Goal: Navigation & Orientation: Find specific page/section

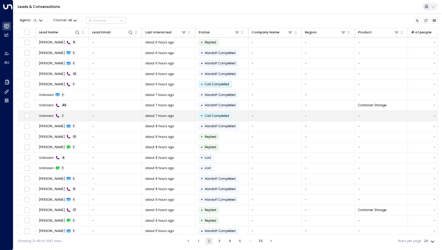
scroll to position [11, 0]
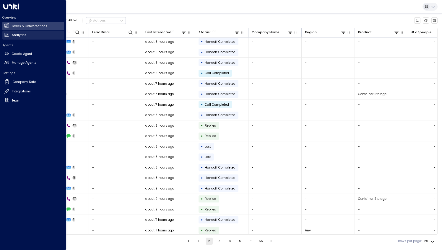
click at [13, 38] on link "Analytics Analytics" at bounding box center [33, 35] width 62 height 9
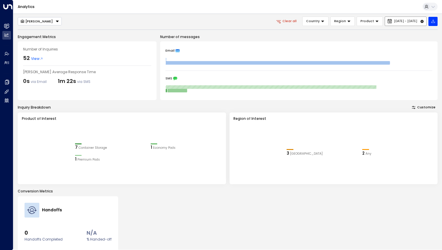
click at [405, 19] on button "[DATE] - [DATE]" at bounding box center [406, 21] width 42 height 9
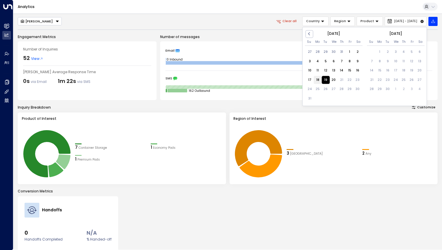
click at [319, 79] on div "18" at bounding box center [318, 80] width 8 height 8
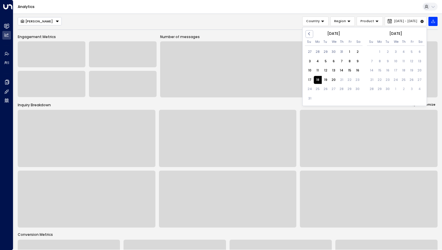
click at [251, 28] on div "[PERSON_NAME] Country Region Product [DATE] - [DATE] Previous Month [DATE] Su M…" at bounding box center [228, 178] width 420 height 322
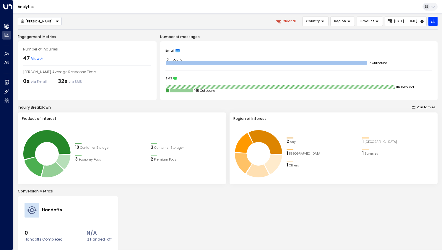
click at [36, 58] on span "View" at bounding box center [37, 58] width 12 height 5
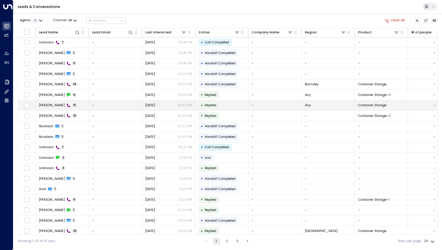
scroll to position [11, 0]
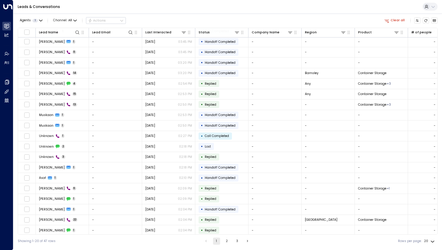
click at [399, 22] on button "Clear all" at bounding box center [395, 20] width 24 height 6
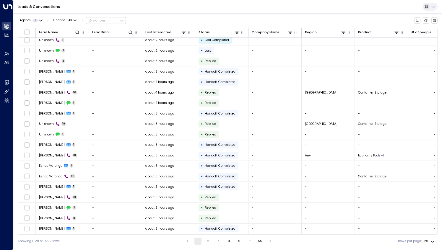
scroll to position [11, 0]
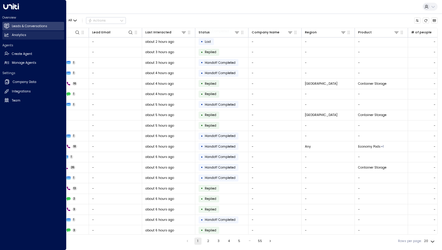
click at [22, 35] on h2 "Analytics" at bounding box center [19, 35] width 14 height 5
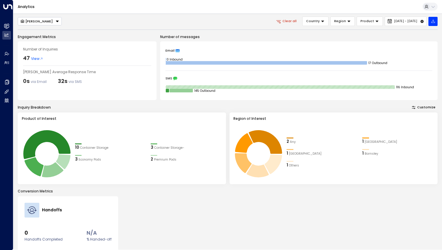
click at [33, 58] on span "View" at bounding box center [37, 58] width 12 height 5
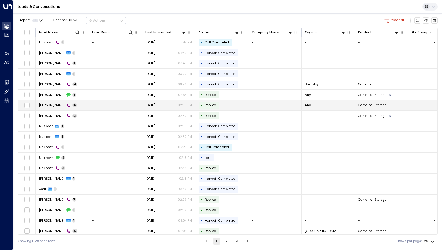
scroll to position [11, 0]
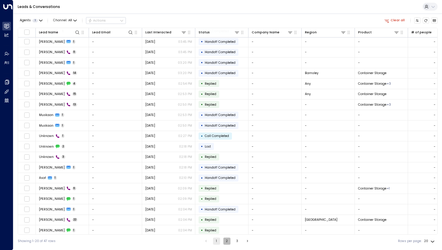
click at [223, 240] on button "2" at bounding box center [226, 241] width 7 height 7
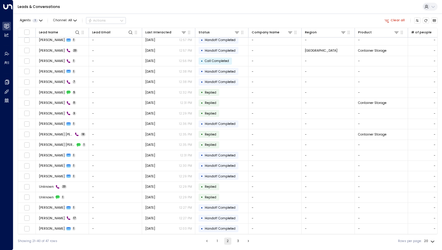
scroll to position [11, 0]
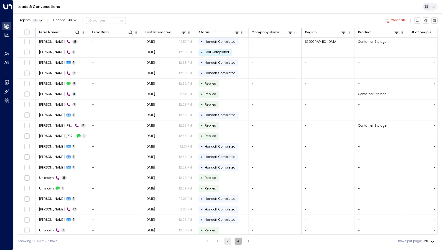
click at [237, 243] on button "3" at bounding box center [238, 241] width 7 height 7
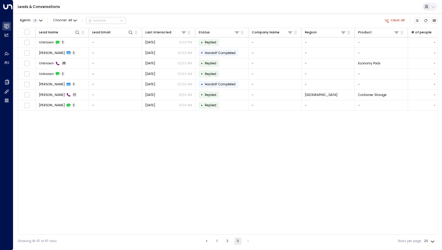
click at [389, 22] on icon "button" at bounding box center [386, 20] width 5 height 5
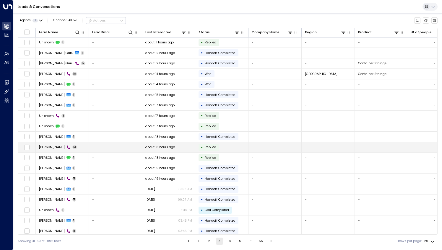
scroll to position [11, 0]
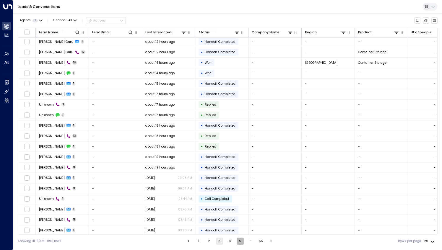
click at [238, 242] on button "5" at bounding box center [240, 241] width 7 height 7
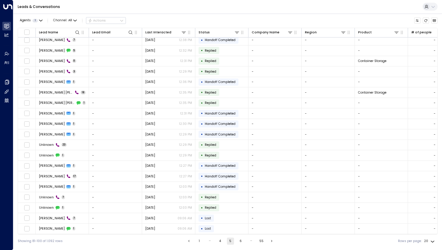
scroll to position [11, 0]
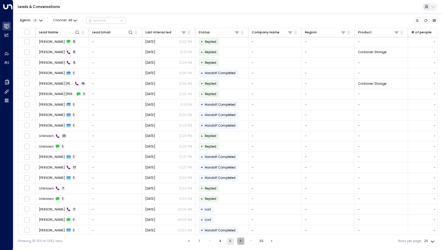
click at [238, 242] on button "6" at bounding box center [240, 241] width 7 height 7
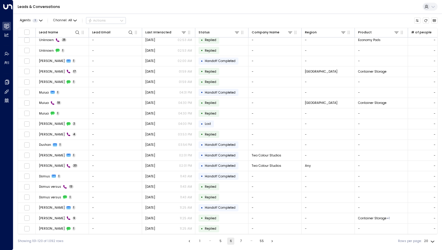
scroll to position [11, 0]
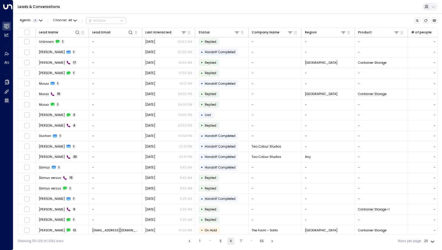
click at [220, 242] on button "5" at bounding box center [220, 241] width 7 height 7
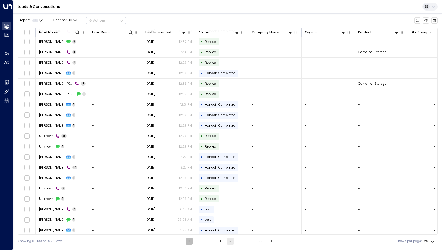
click at [188, 244] on button "Go to previous page" at bounding box center [189, 241] width 7 height 7
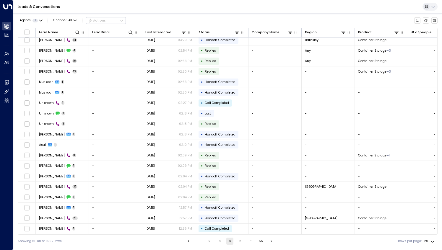
scroll to position [11, 0]
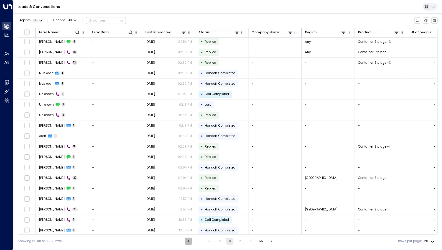
click at [188, 244] on button "Go to previous page" at bounding box center [188, 241] width 7 height 7
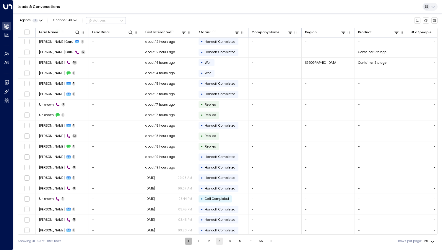
click at [189, 243] on icon "Go to previous page" at bounding box center [188, 241] width 4 height 4
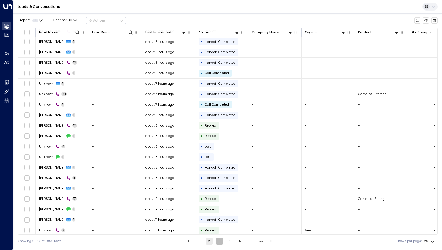
click at [221, 242] on button "3" at bounding box center [219, 241] width 7 height 7
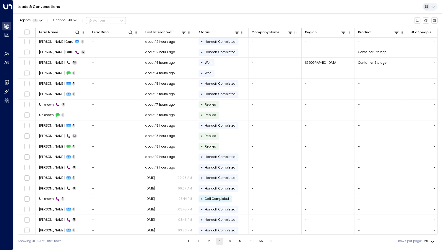
click at [234, 243] on ul "1 2 3 4 5 … 55" at bounding box center [230, 241] width 90 height 7
click at [230, 243] on button "4" at bounding box center [229, 241] width 7 height 7
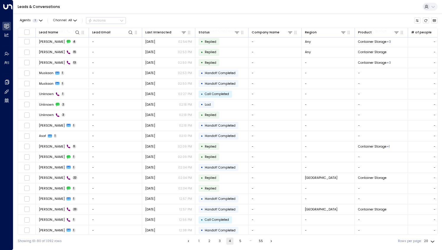
click at [217, 240] on button "3" at bounding box center [219, 241] width 7 height 7
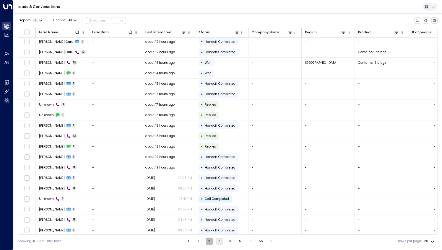
click at [211, 239] on button "2" at bounding box center [209, 241] width 7 height 7
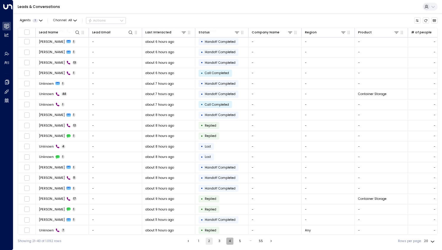
click at [230, 242] on button "4" at bounding box center [229, 241] width 7 height 7
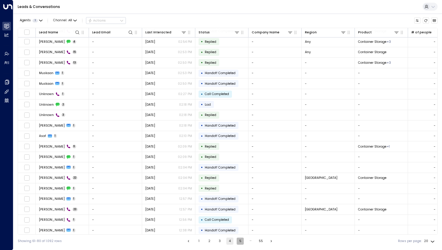
click at [239, 241] on button "5" at bounding box center [240, 241] width 7 height 7
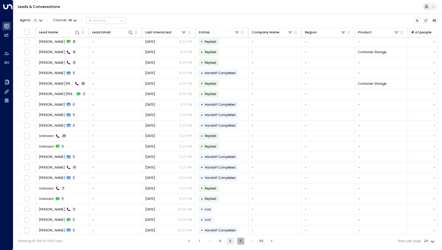
click at [240, 243] on button "6" at bounding box center [240, 241] width 7 height 7
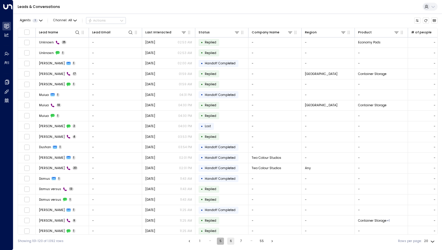
click at [217, 243] on button "5" at bounding box center [220, 241] width 7 height 7
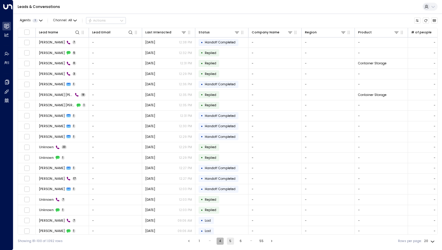
click at [219, 240] on button "4" at bounding box center [220, 241] width 7 height 7
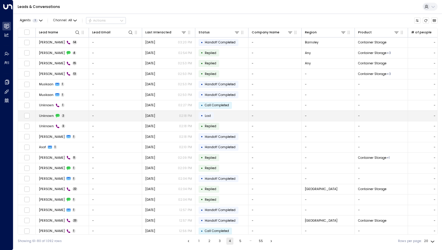
scroll to position [11, 0]
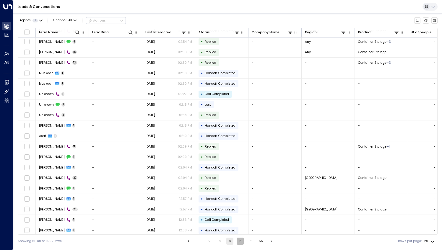
click at [240, 241] on button "5" at bounding box center [240, 241] width 7 height 7
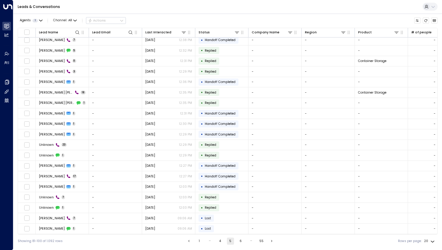
scroll to position [11, 0]
